Goal: Share content

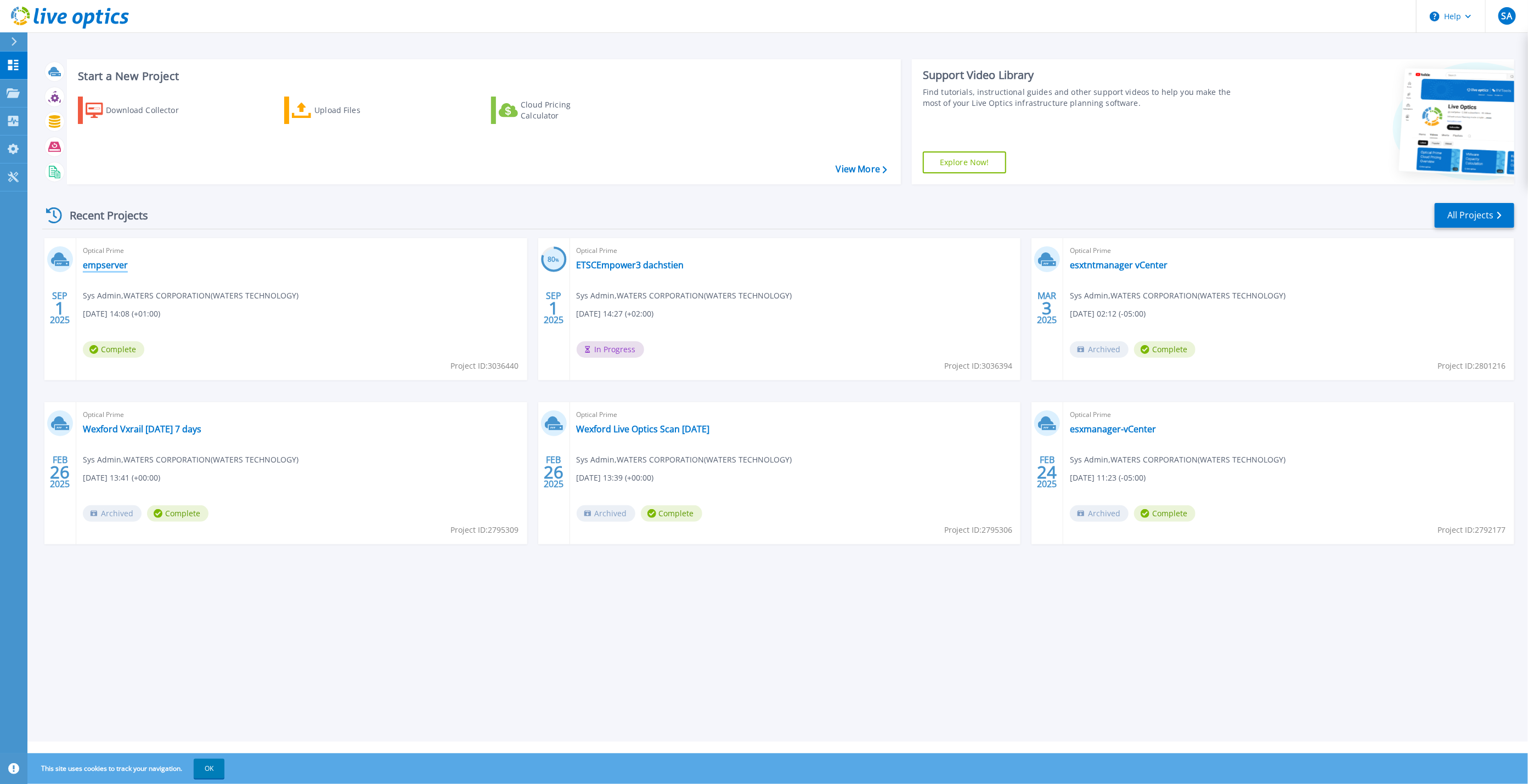
click at [104, 266] on link "empserver" at bounding box center [106, 264] width 45 height 11
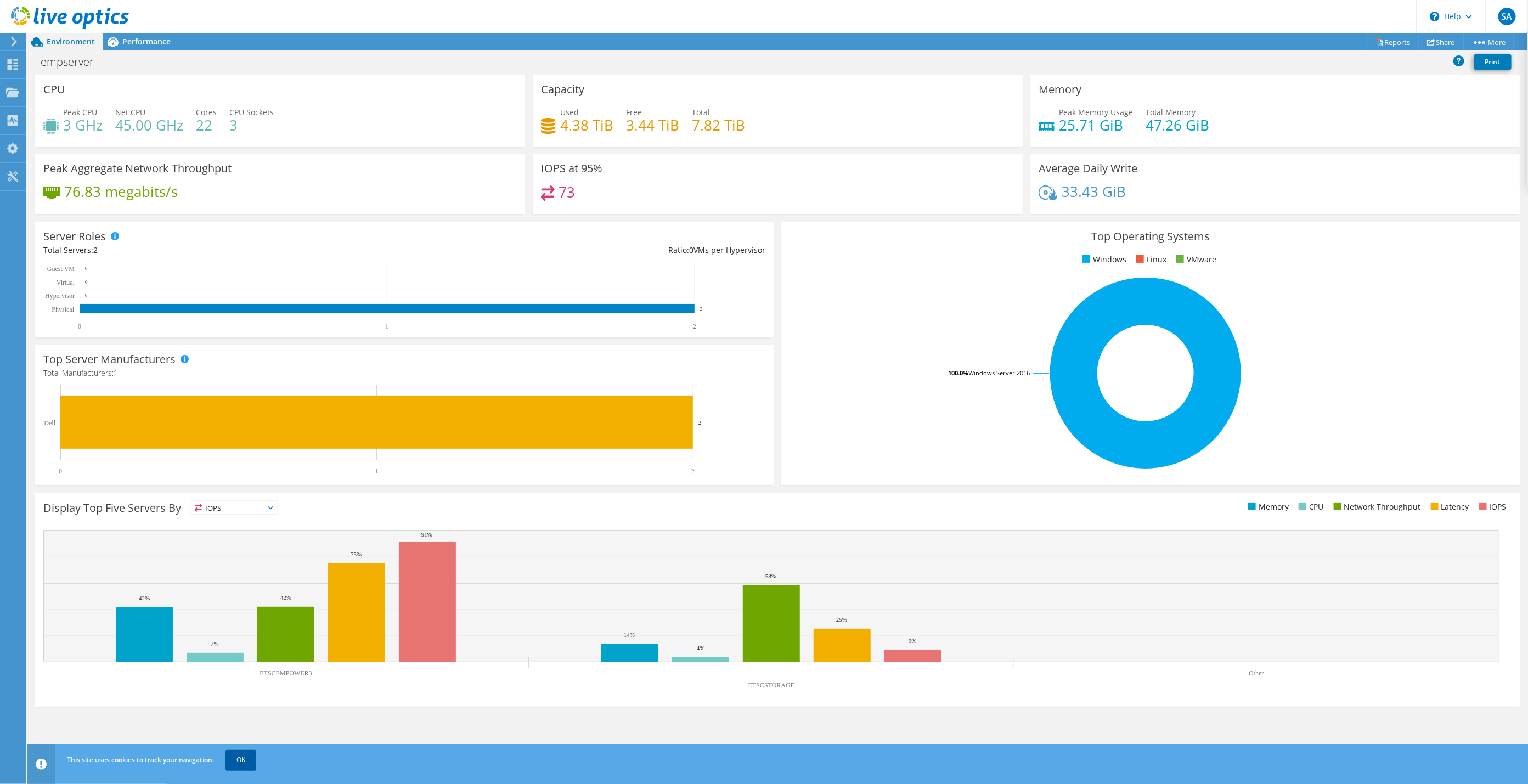
click at [238, 764] on link "OK" at bounding box center [241, 759] width 31 height 20
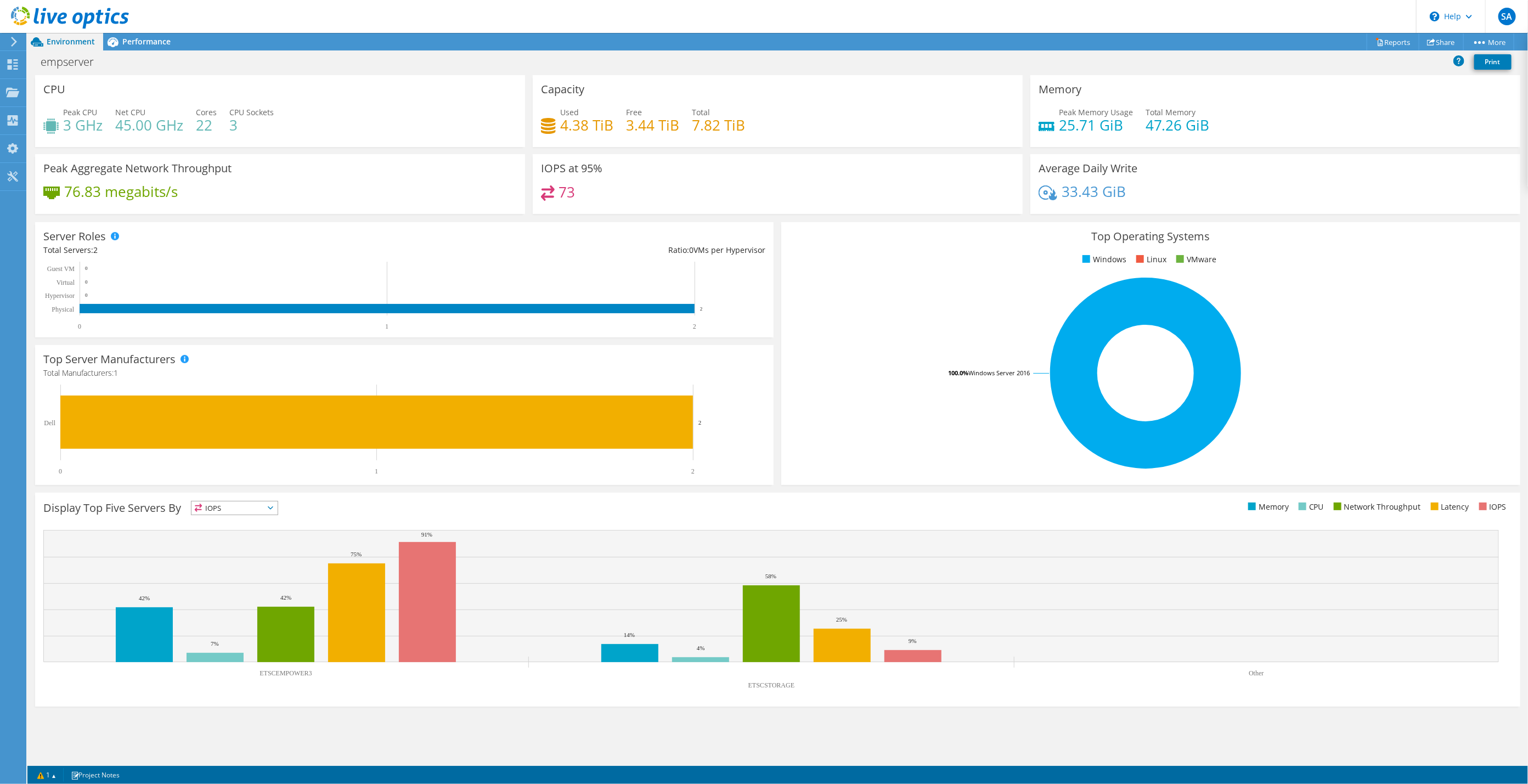
click at [155, 50] on div "empserver Print" at bounding box center [778, 63] width 1501 height 25
click at [154, 45] on span "Performance" at bounding box center [147, 42] width 48 height 10
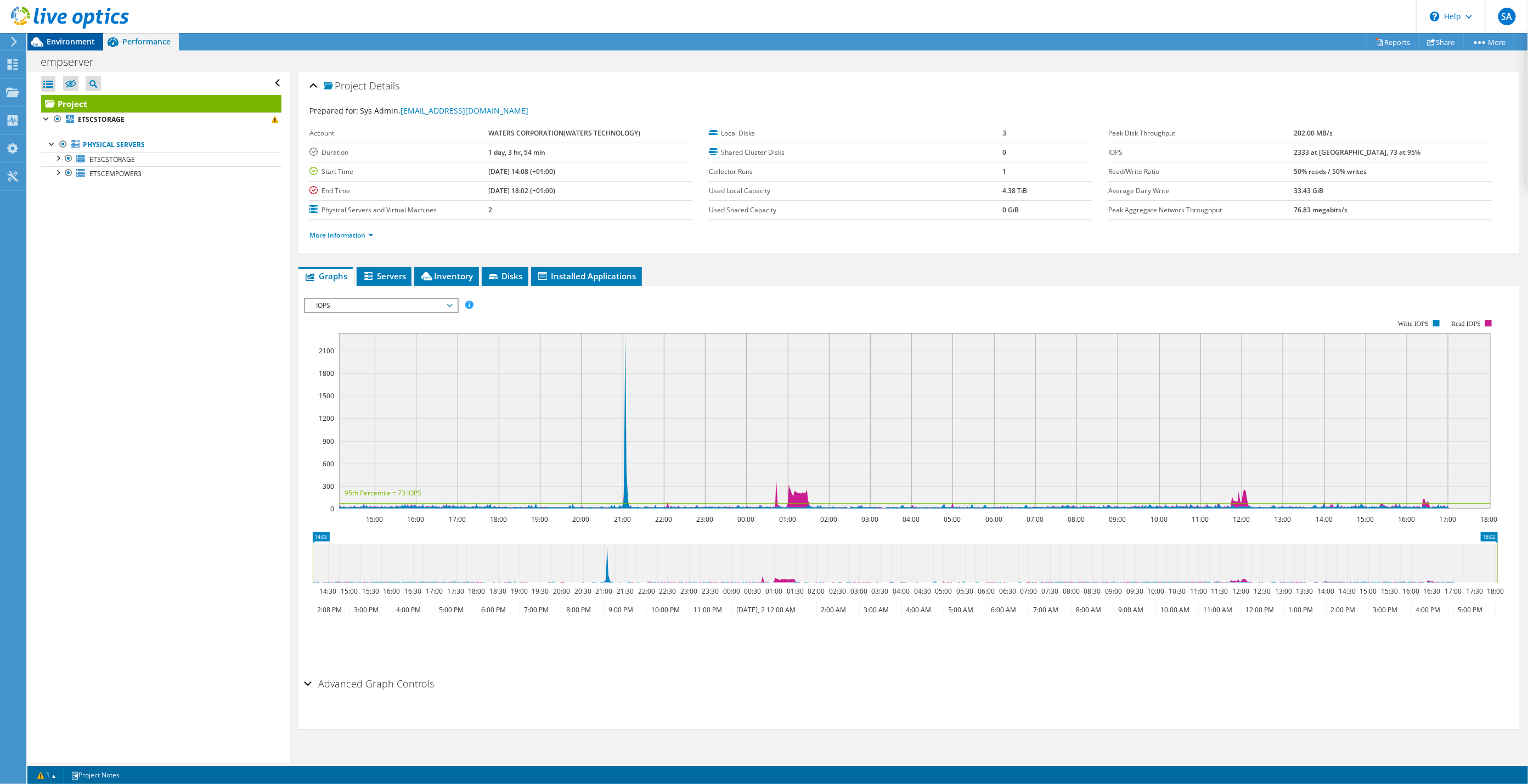
click at [46, 42] on icon at bounding box center [37, 42] width 19 height 19
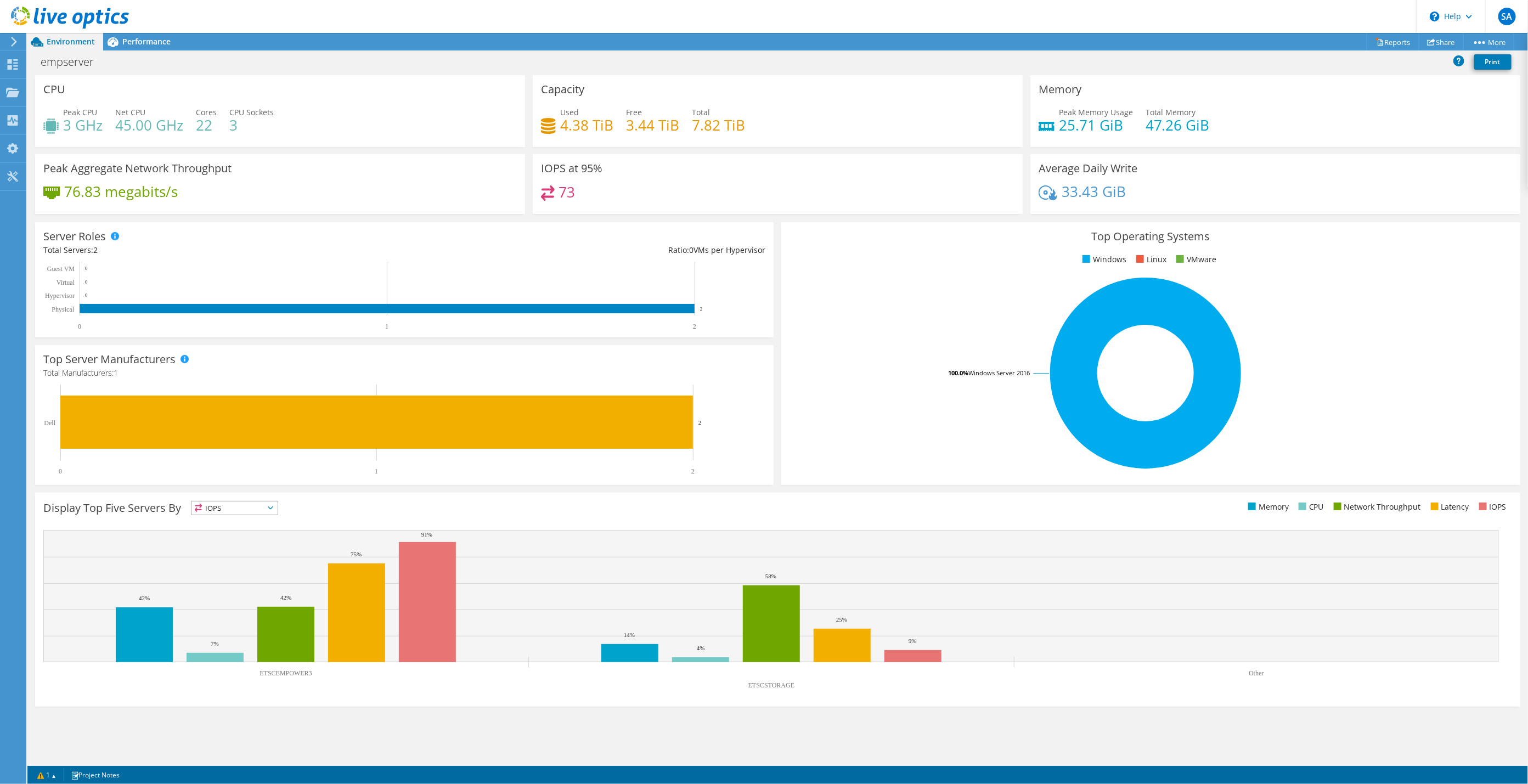
click at [15, 45] on icon at bounding box center [14, 42] width 8 height 10
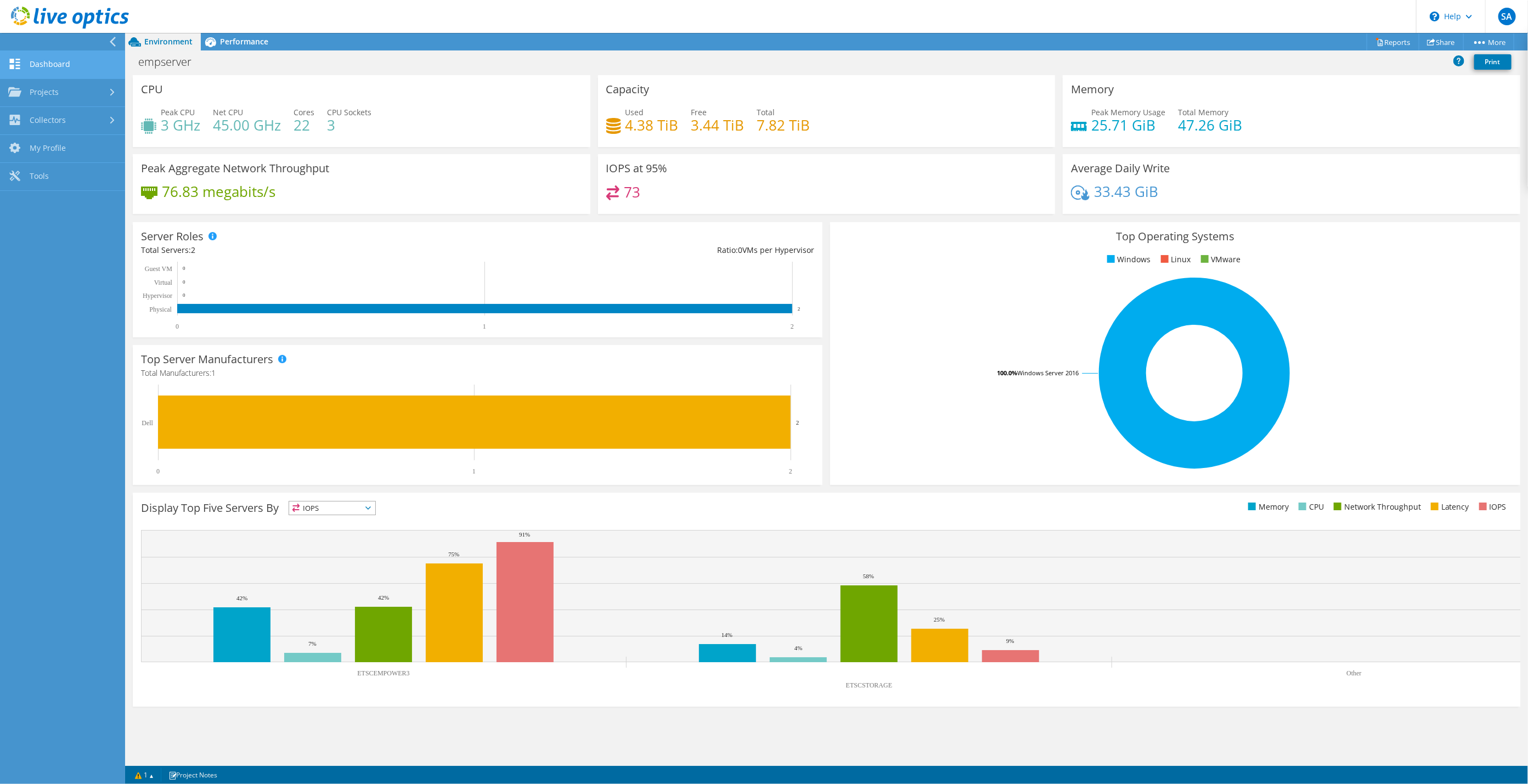
click at [62, 63] on link "Dashboard" at bounding box center [63, 65] width 125 height 28
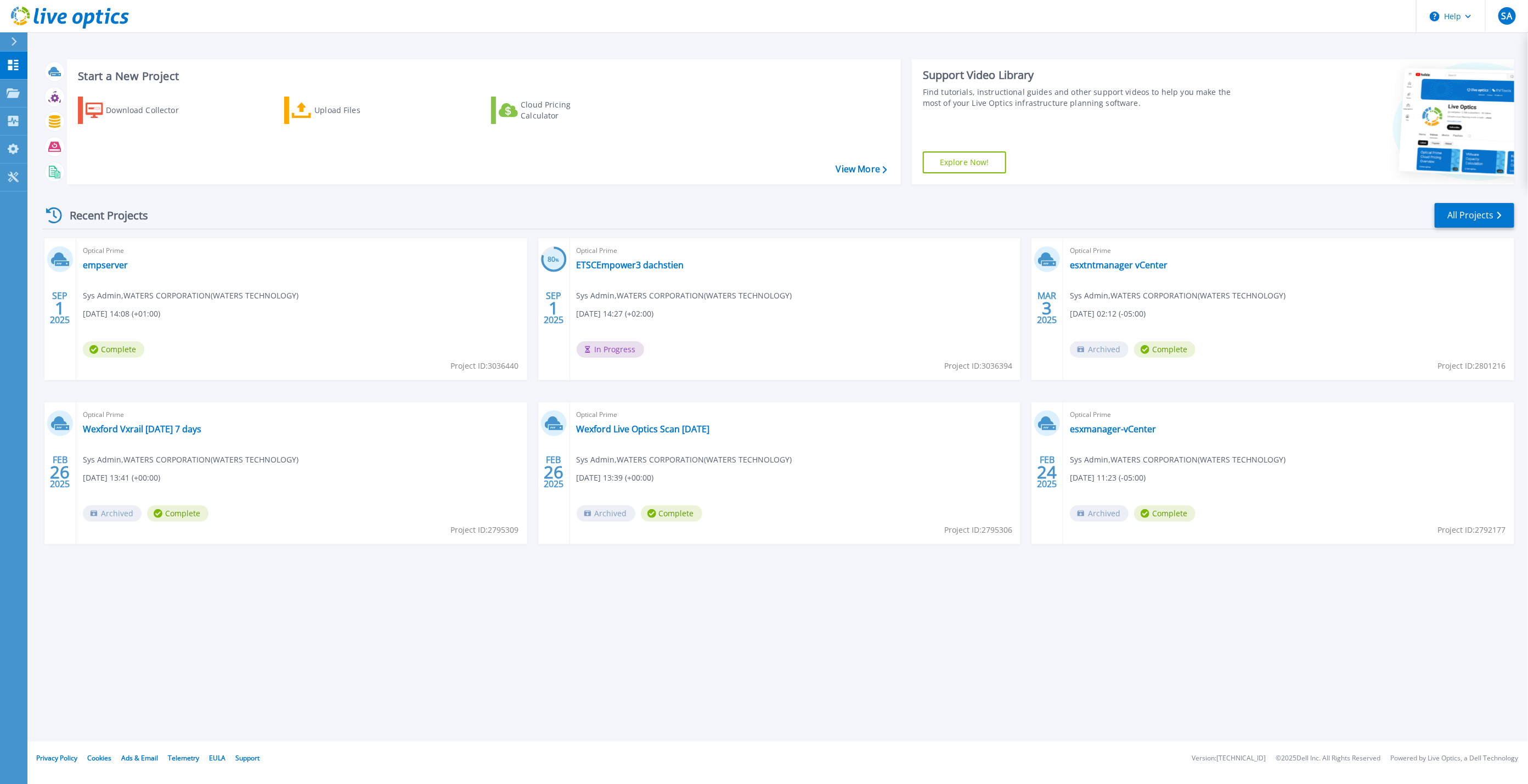
click at [489, 349] on div "Optical Prime empserver Sys Admin , WATERS CORPORATION(WATERS TECHNOLOGY) 09/01…" at bounding box center [302, 309] width 451 height 142
click at [106, 262] on link "empserver" at bounding box center [106, 264] width 45 height 11
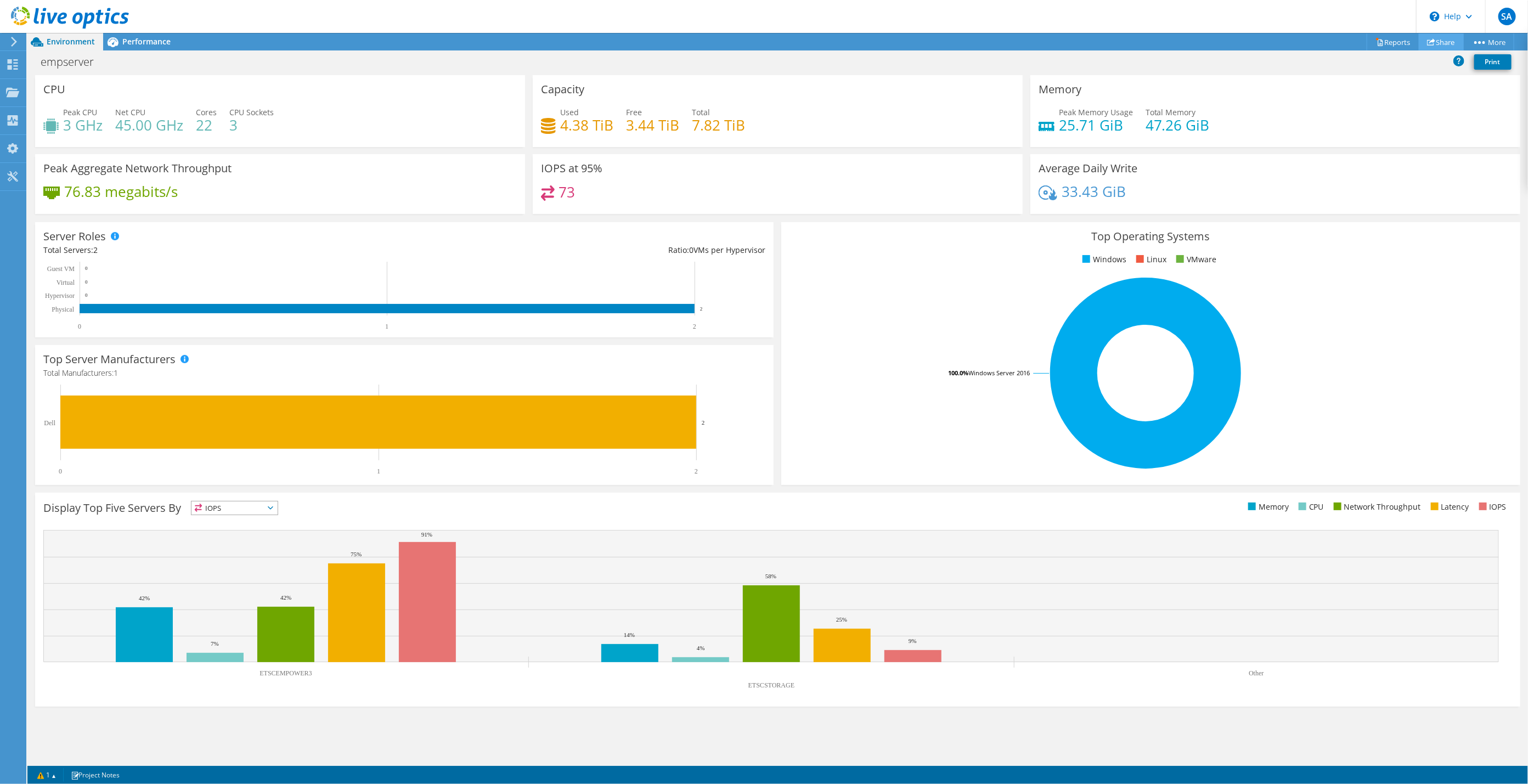
click at [1446, 43] on link "Share" at bounding box center [1442, 42] width 45 height 17
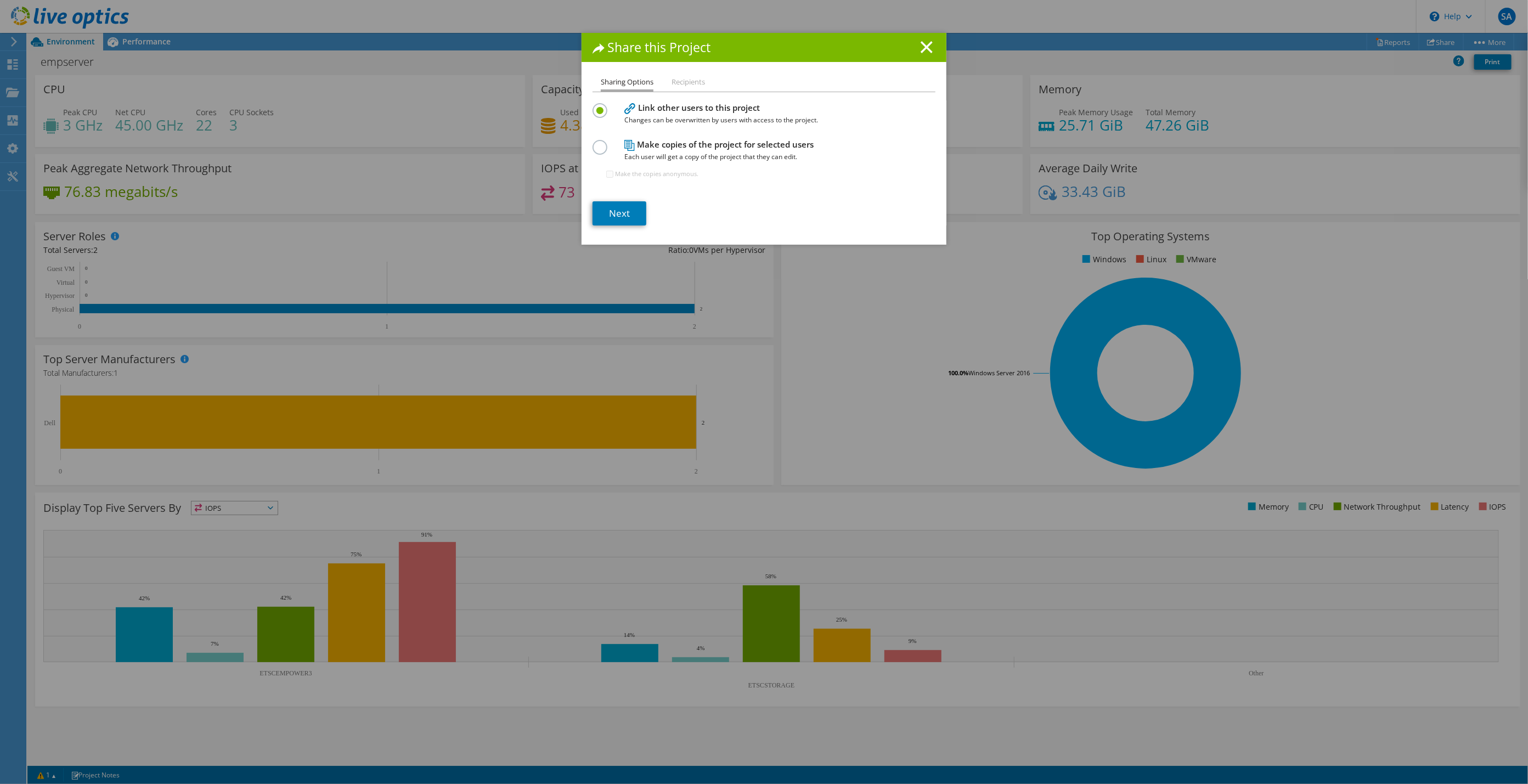
click at [598, 143] on label at bounding box center [602, 141] width 19 height 3
click at [0, 0] on input "radio" at bounding box center [0, 0] width 0 height 0
click at [593, 106] on label at bounding box center [602, 105] width 19 height 3
click at [0, 0] on input "radio" at bounding box center [0, 0] width 0 height 0
click at [621, 214] on link "Next" at bounding box center [620, 213] width 54 height 24
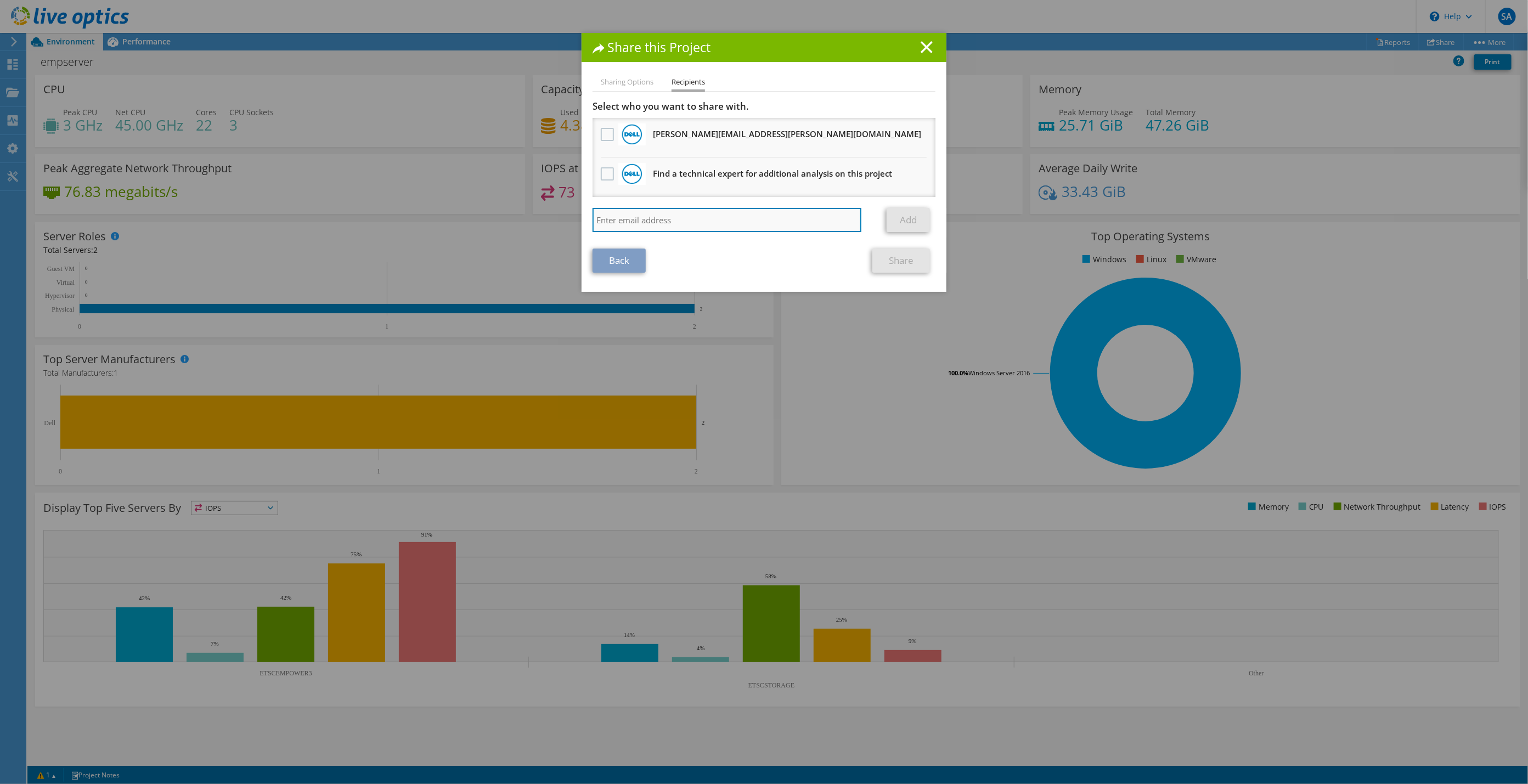
click at [631, 223] on input "search" at bounding box center [727, 219] width 269 height 24
paste input "Aileen.Dunning@dell.com"
type input "Aileen.Dunning@dell.com"
click at [917, 213] on link "Add" at bounding box center [908, 219] width 43 height 24
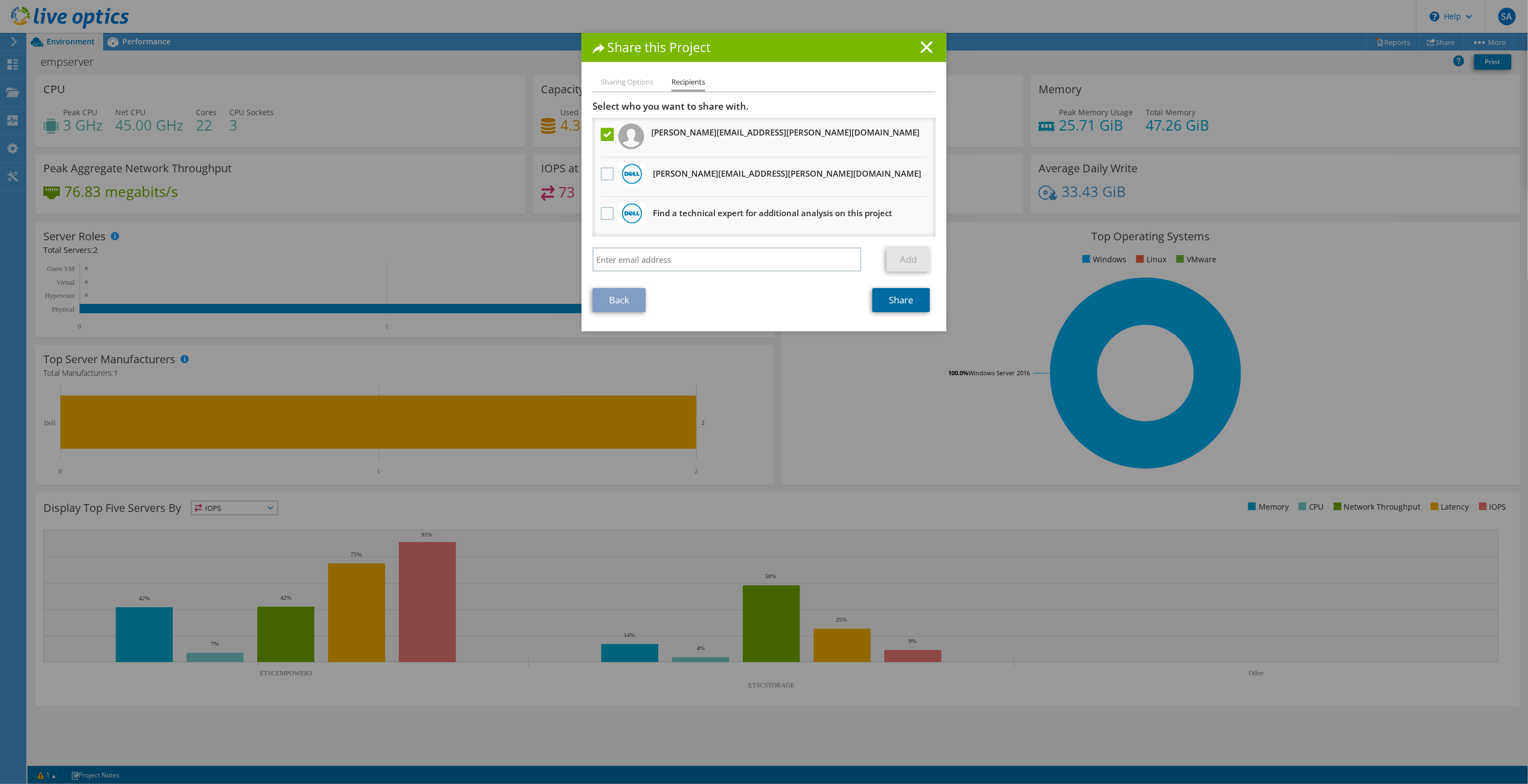
click at [889, 296] on link "Share" at bounding box center [901, 299] width 58 height 24
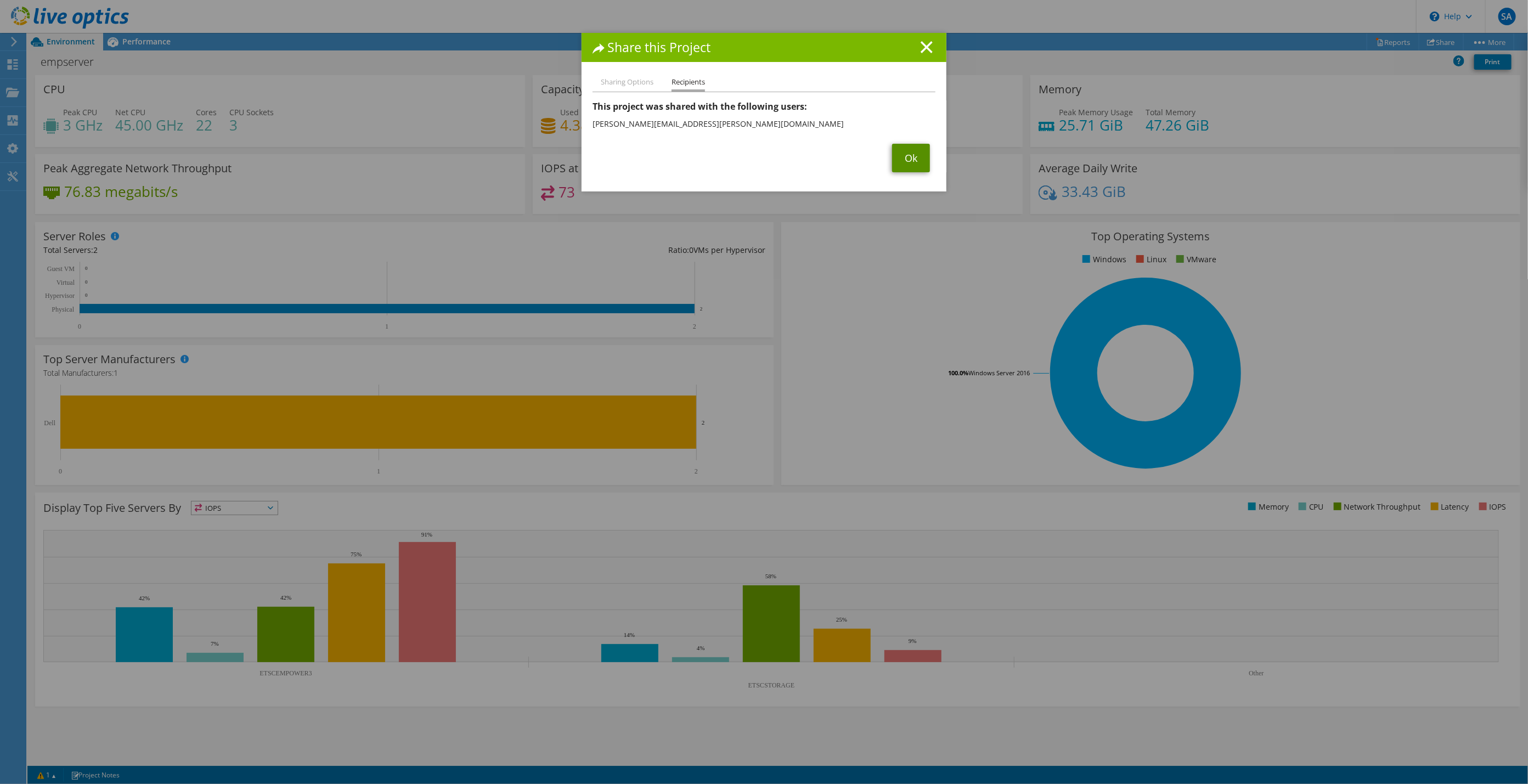
click at [901, 154] on link "Ok" at bounding box center [911, 157] width 38 height 28
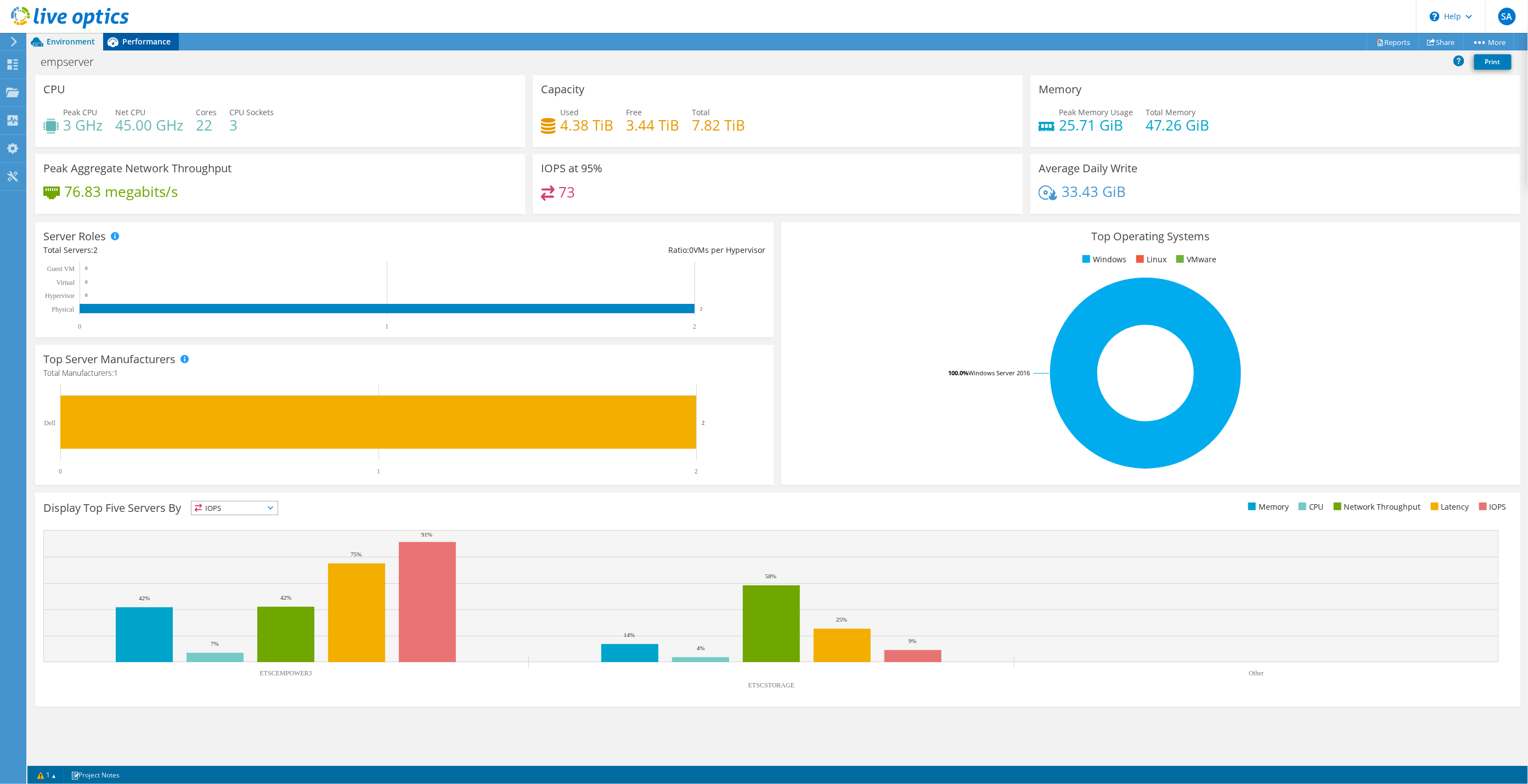
click at [141, 41] on span "Performance" at bounding box center [147, 42] width 48 height 10
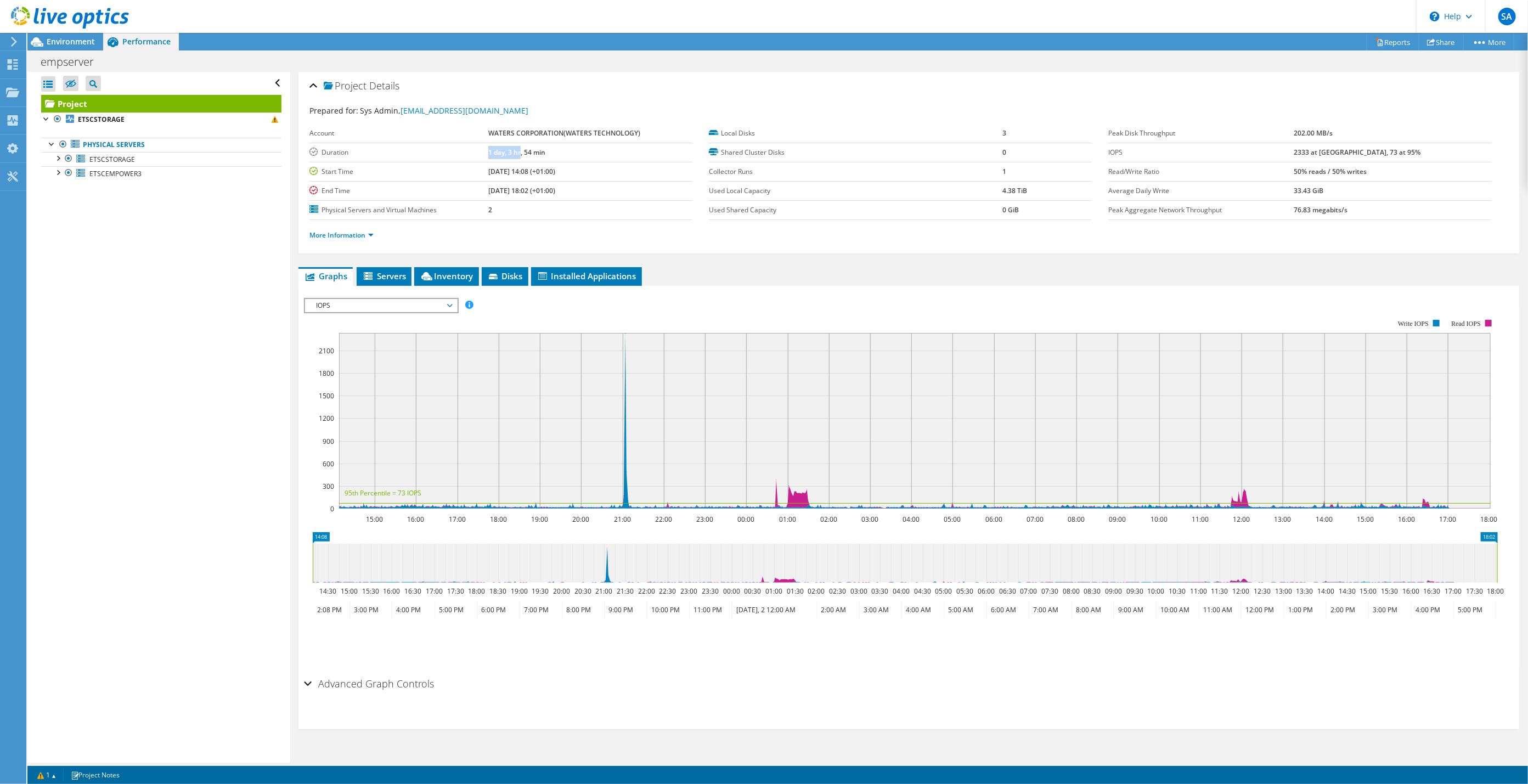
drag, startPoint x: 488, startPoint y: 152, endPoint x: 519, endPoint y: 152, distance: 31.0
click at [519, 152] on b "1 day, 3 hr, 54 min" at bounding box center [517, 152] width 57 height 9
copy b "1 day, 3 hr"
click at [55, 44] on span "Environment" at bounding box center [71, 42] width 48 height 10
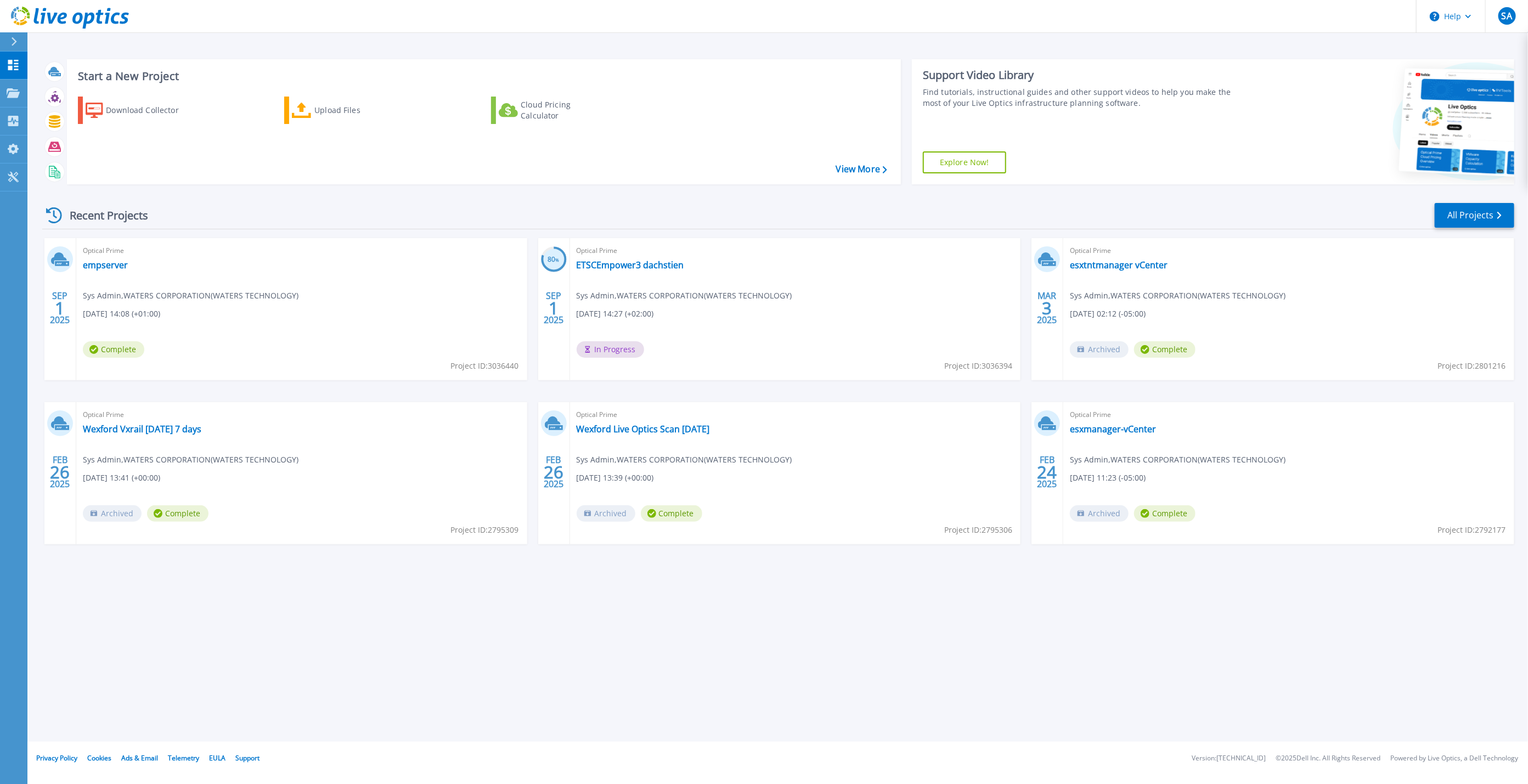
click at [503, 364] on span "Project ID: 3036440" at bounding box center [485, 366] width 68 height 12
copy span "3036440"
click at [1310, 100] on div at bounding box center [1380, 122] width 270 height 125
click at [465, 363] on span "Project ID: 3036440" at bounding box center [485, 366] width 68 height 12
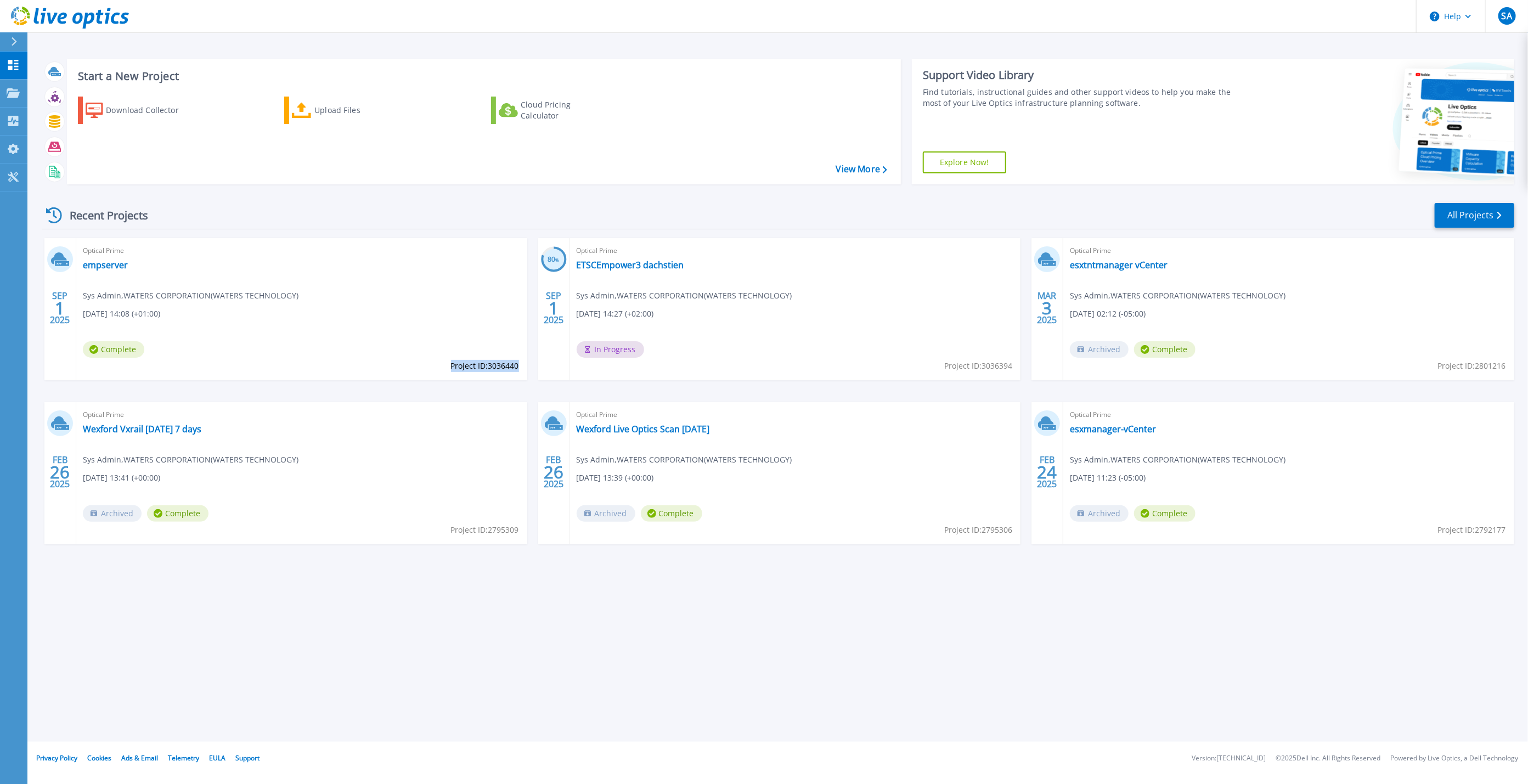
drag, startPoint x: 450, startPoint y: 367, endPoint x: 518, endPoint y: 369, distance: 68.0
click at [518, 369] on span "Project ID: 3036440" at bounding box center [485, 366] width 68 height 12
copy span "Project ID: 3036440"
click at [1322, 72] on div at bounding box center [1380, 122] width 270 height 125
